Goal: Navigation & Orientation: Find specific page/section

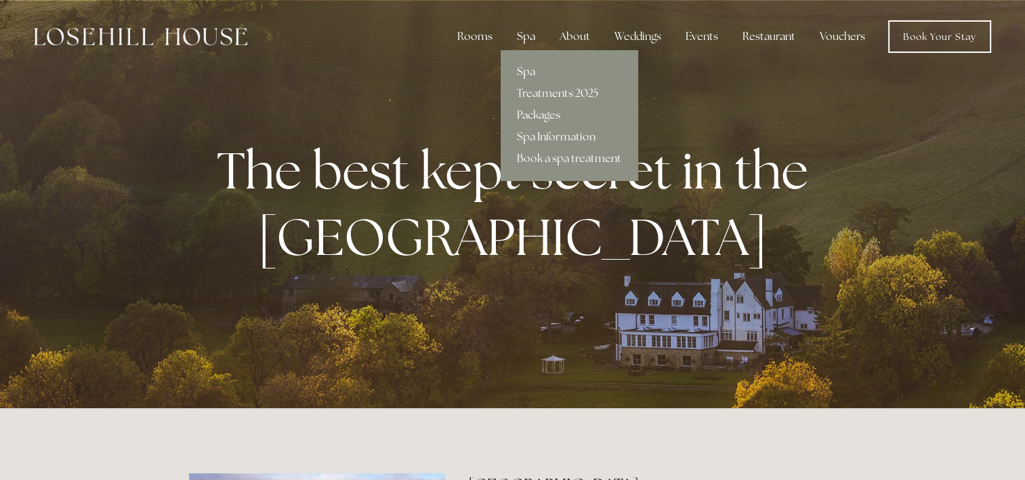
click at [526, 36] on div "Spa" at bounding box center [526, 36] width 40 height 27
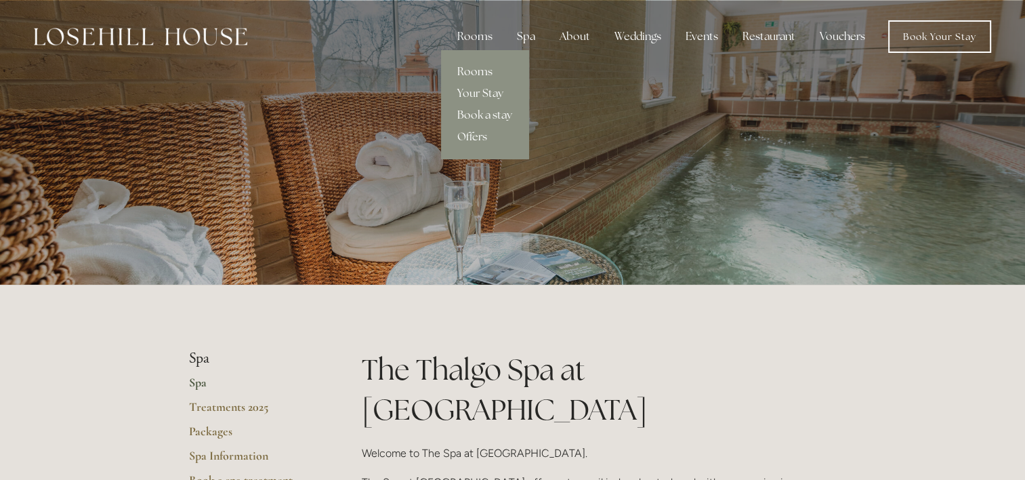
click at [484, 67] on link "Rooms" at bounding box center [484, 72] width 87 height 22
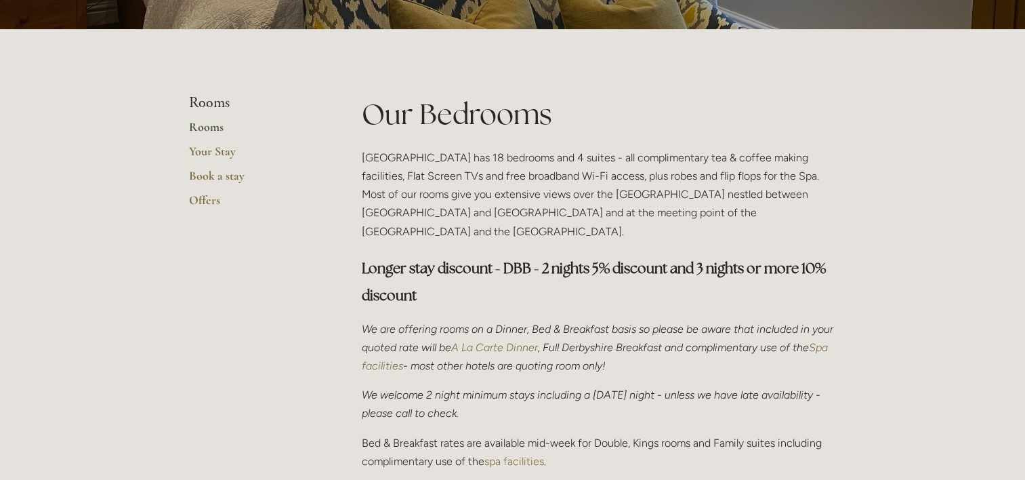
scroll to position [271, 0]
